Goal: Information Seeking & Learning: Learn about a topic

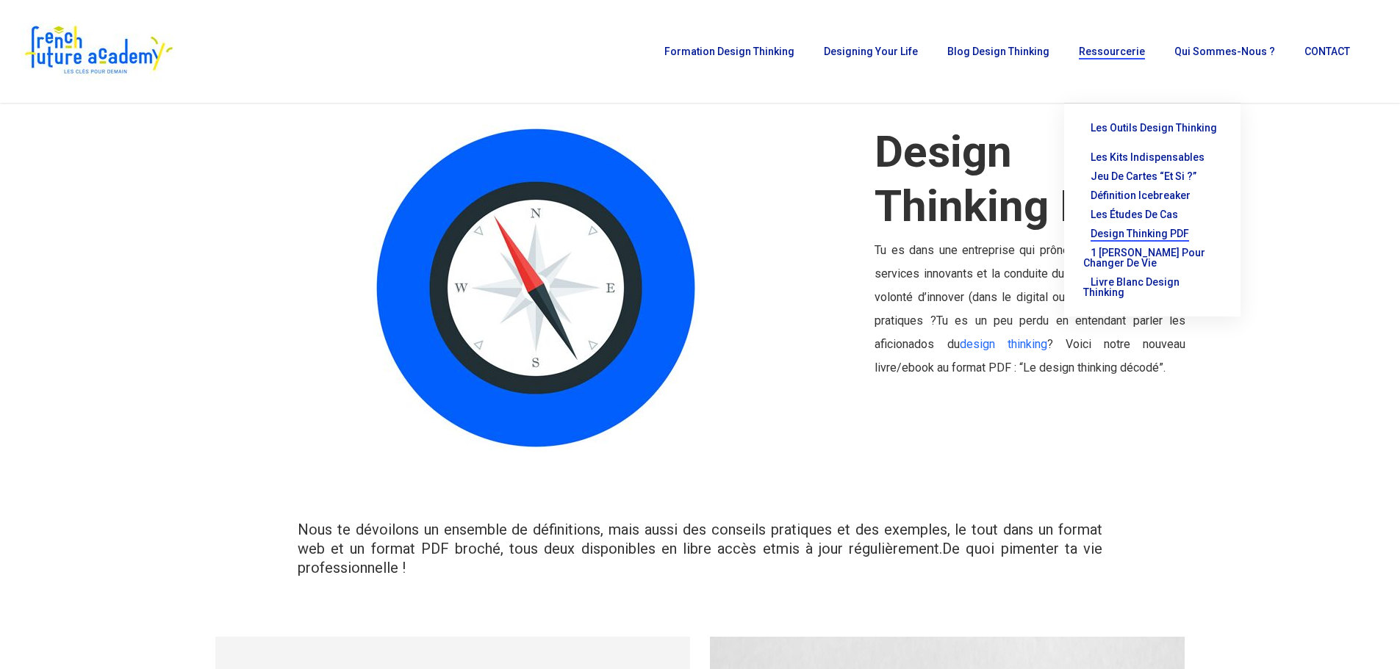
click at [1125, 51] on span "Ressourcerie" at bounding box center [1112, 52] width 66 height 12
click at [1139, 209] on span "Les études de cas" at bounding box center [1134, 215] width 87 height 12
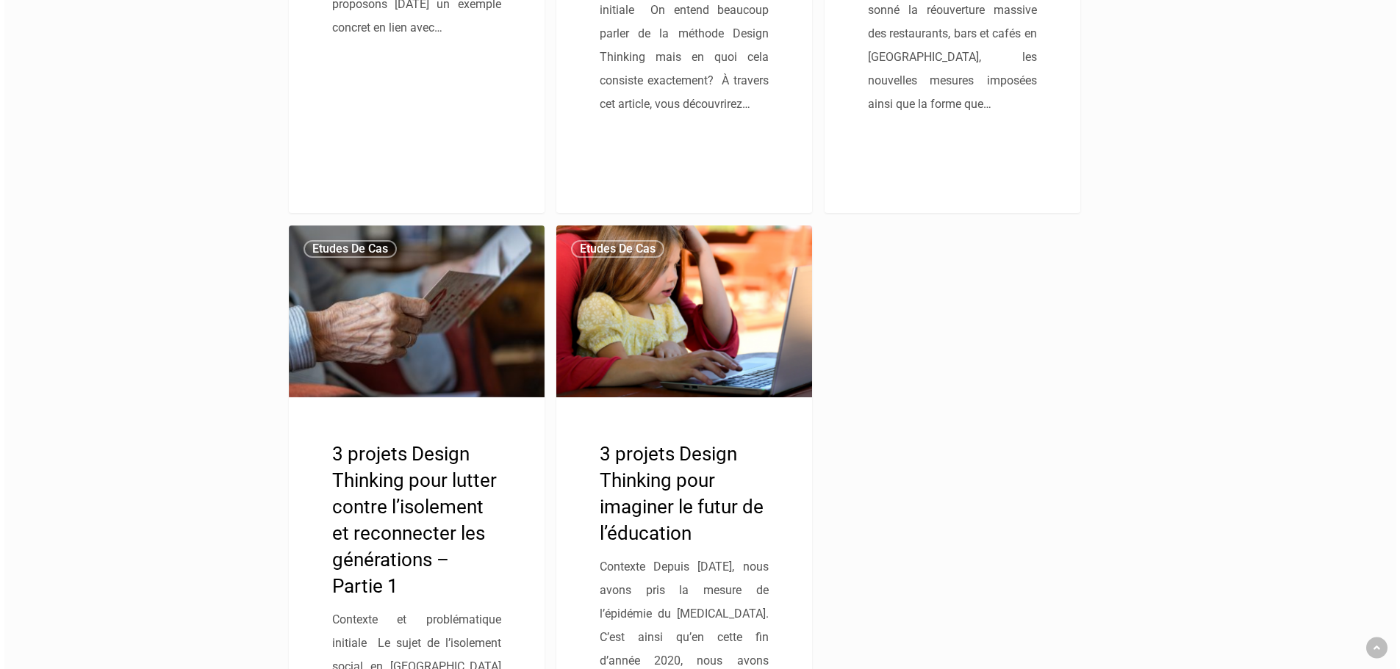
scroll to position [1617, 0]
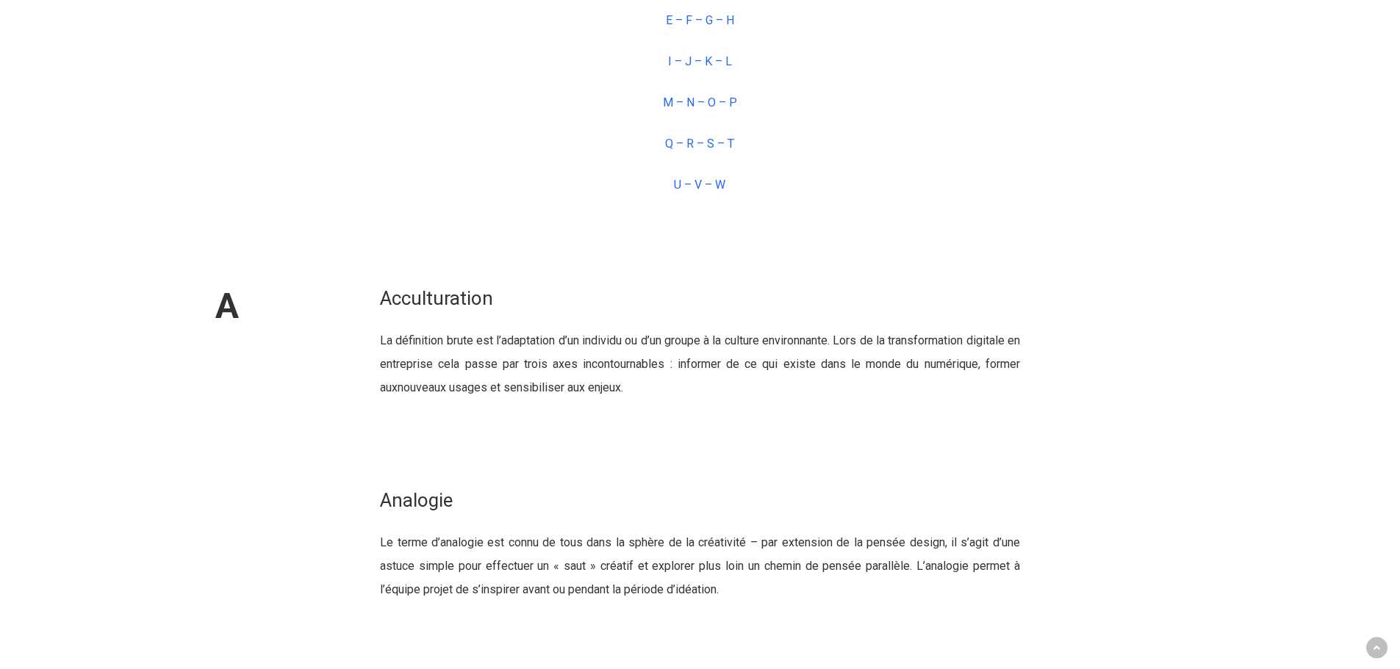
scroll to position [1323, 0]
